Goal: Task Accomplishment & Management: Complete application form

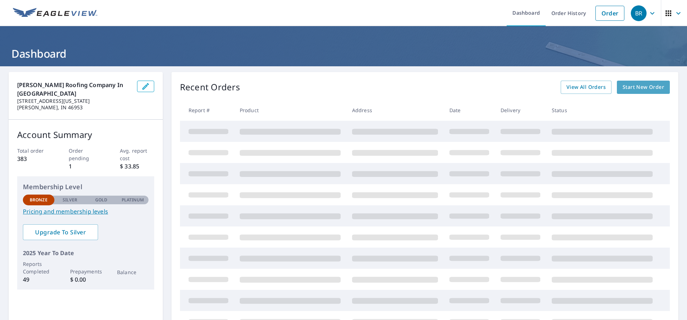
click at [651, 87] on span "Start New Order" at bounding box center [644, 87] width 42 height 9
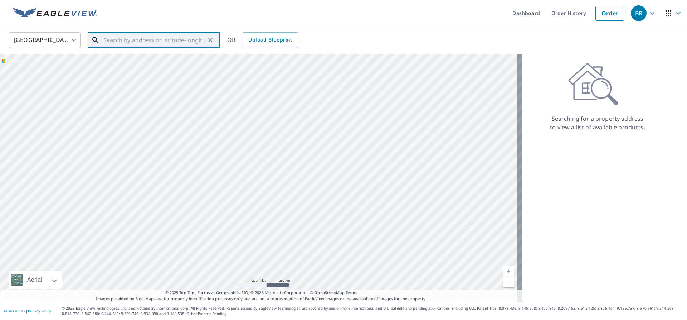
click at [114, 44] on input "text" at bounding box center [154, 40] width 102 height 20
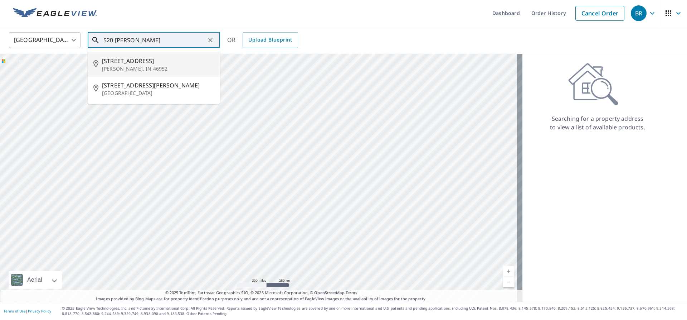
click at [123, 61] on span "[STREET_ADDRESS]" at bounding box center [158, 61] width 112 height 9
type input "[STREET_ADDRESS][PERSON_NAME]"
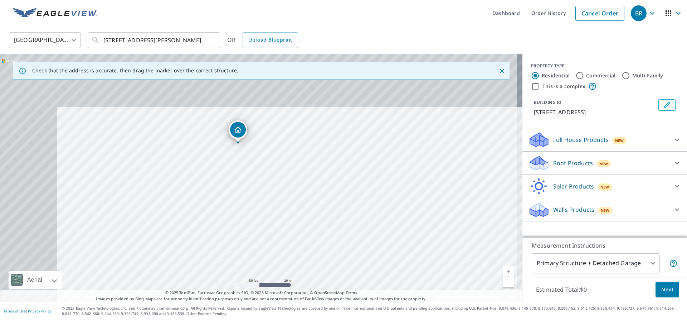
drag, startPoint x: 263, startPoint y: 162, endPoint x: 346, endPoint y: 259, distance: 127.6
click at [346, 259] on div "[STREET_ADDRESS][PERSON_NAME]" at bounding box center [261, 177] width 522 height 247
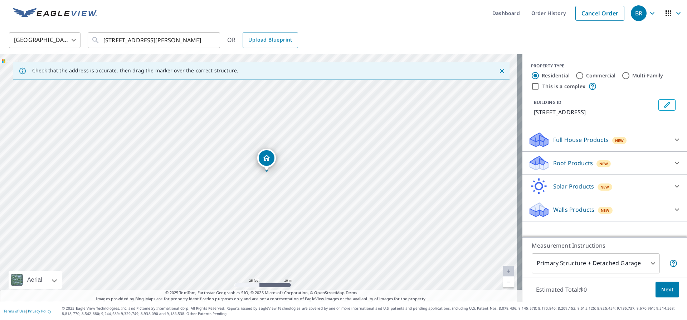
drag, startPoint x: 307, startPoint y: 187, endPoint x: 339, endPoint y: 209, distance: 39.1
click at [339, 209] on div "[STREET_ADDRESS][PERSON_NAME]" at bounding box center [261, 177] width 522 height 247
click at [674, 160] on icon at bounding box center [677, 163] width 9 height 9
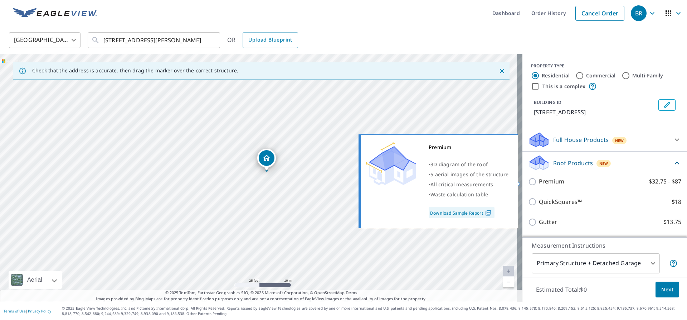
click at [528, 181] on input "Premium $32.75 - $87" at bounding box center [533, 181] width 11 height 9
checkbox input "true"
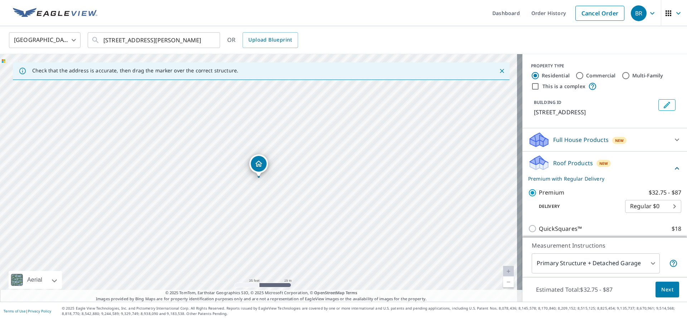
click at [667, 291] on span "Next" at bounding box center [667, 289] width 12 height 9
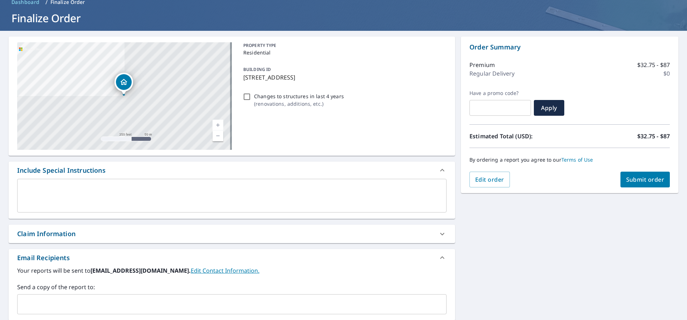
scroll to position [36, 0]
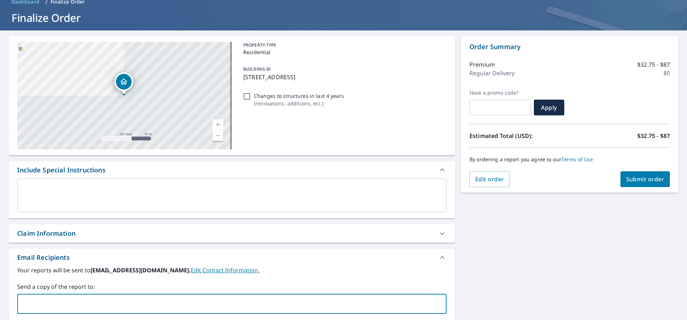
click at [62, 307] on input "text" at bounding box center [226, 304] width 412 height 14
type input "[EMAIL_ADDRESS][DOMAIN_NAME]"
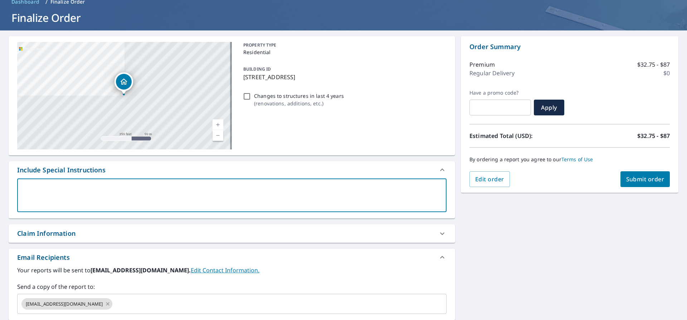
click at [104, 199] on textarea at bounding box center [231, 195] width 419 height 20
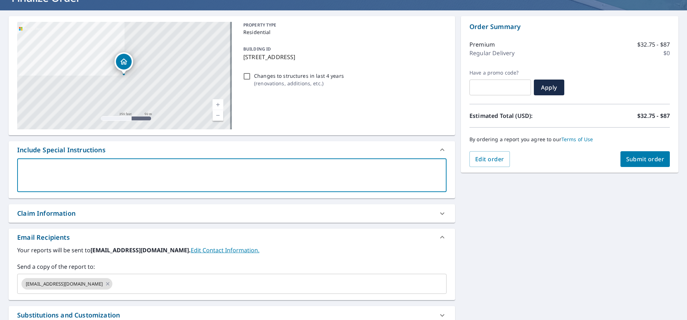
scroll to position [72, 0]
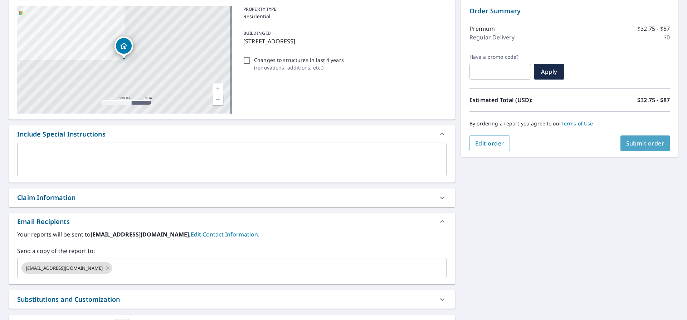
click at [648, 144] on span "Submit order" at bounding box center [645, 143] width 38 height 8
